Goal: Navigation & Orientation: Go to known website

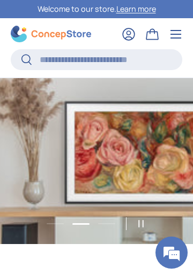
scroll to position [0, 193]
